Goal: Browse casually

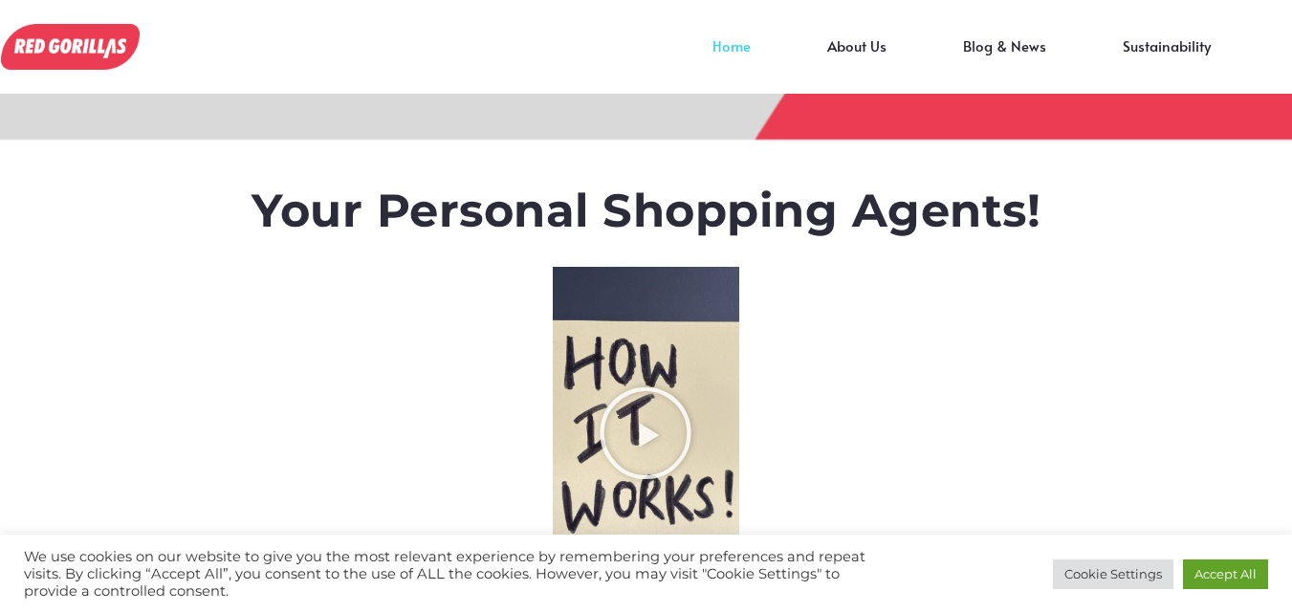
click at [741, 46] on link "Home" at bounding box center [731, 60] width 115 height 29
click at [20, 51] on img at bounding box center [70, 39] width 139 height 46
click at [653, 451] on icon "Play Video about RedGorillas How it Works" at bounding box center [646, 433] width 96 height 96
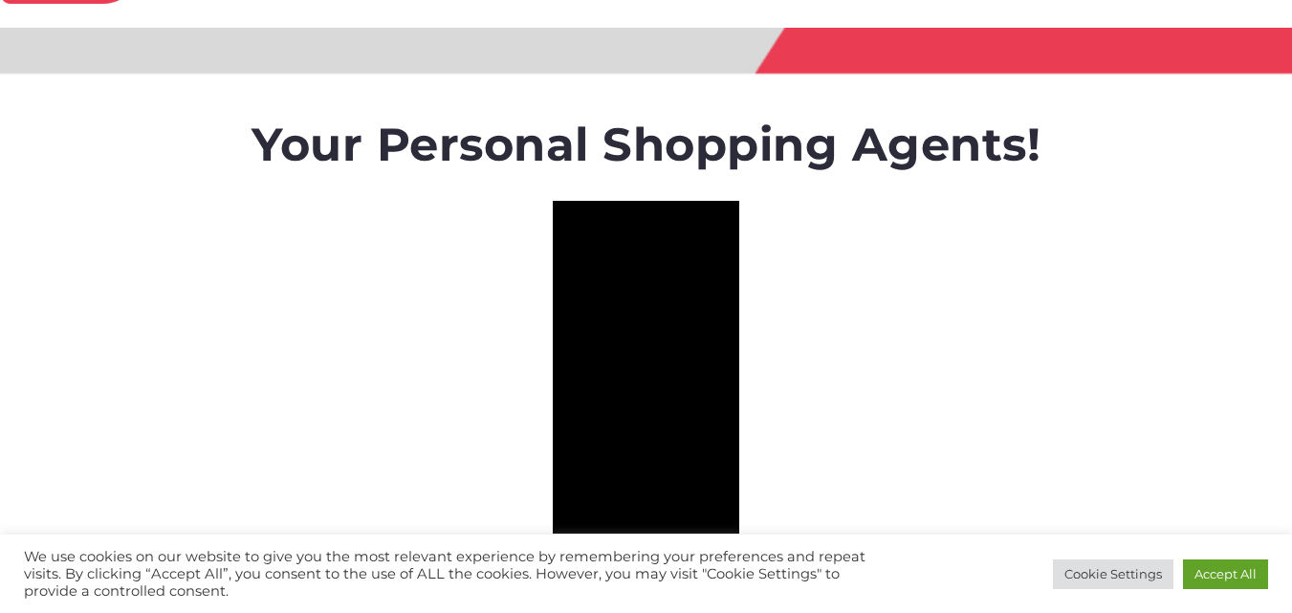
scroll to position [96, 0]
